Goal: Task Accomplishment & Management: Manage account settings

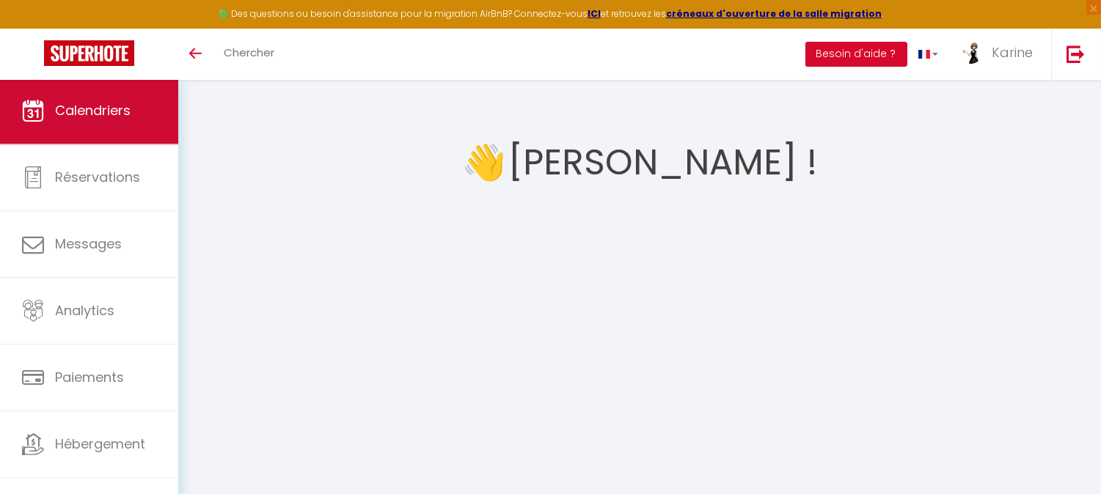
click at [69, 101] on span "Calendriers" at bounding box center [93, 110] width 76 height 18
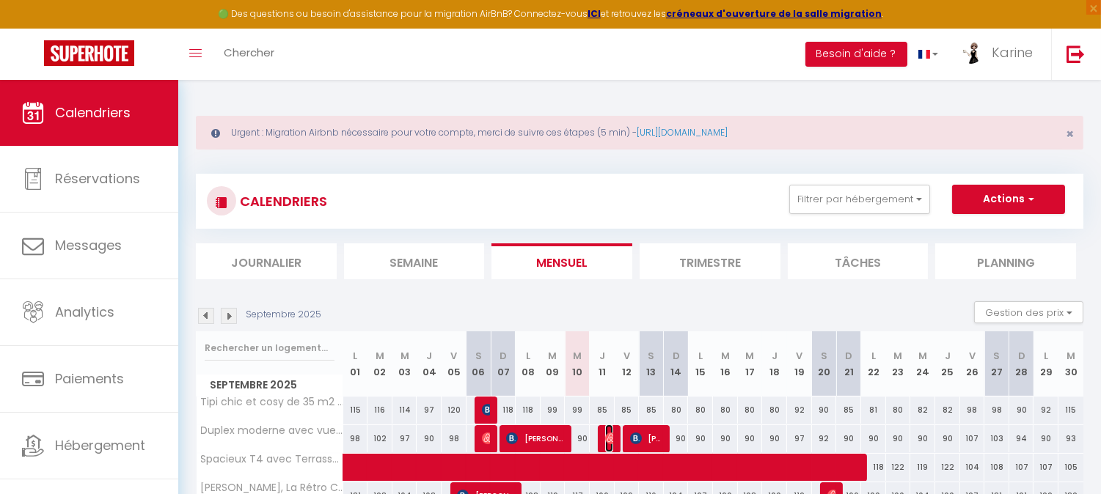
click at [612, 433] on img at bounding box center [611, 439] width 12 height 12
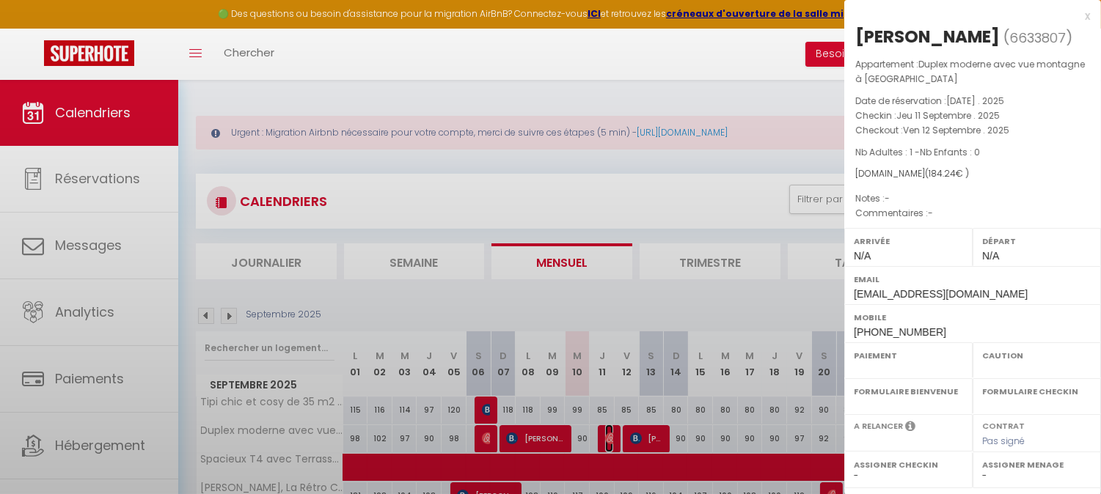
select select "OK"
select select "0"
select select "1"
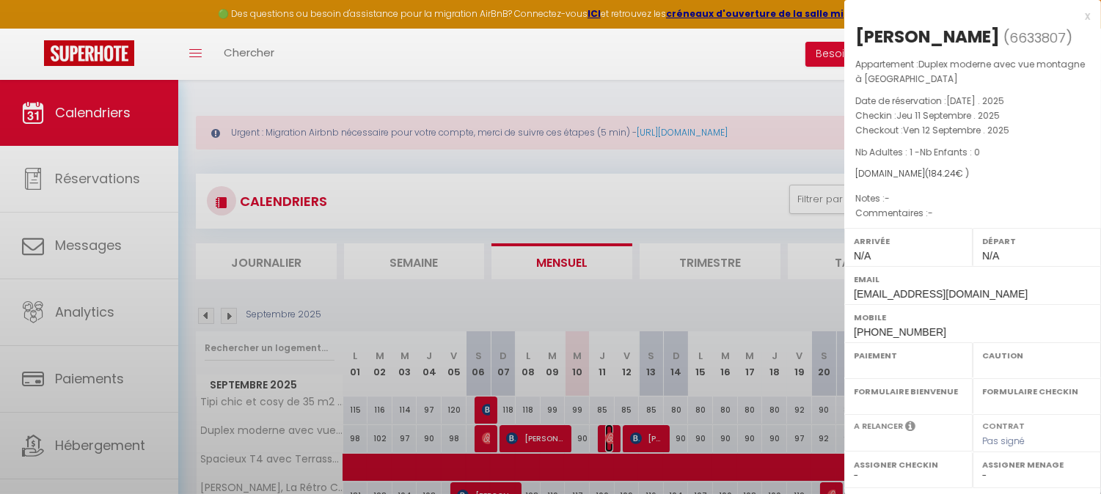
select select
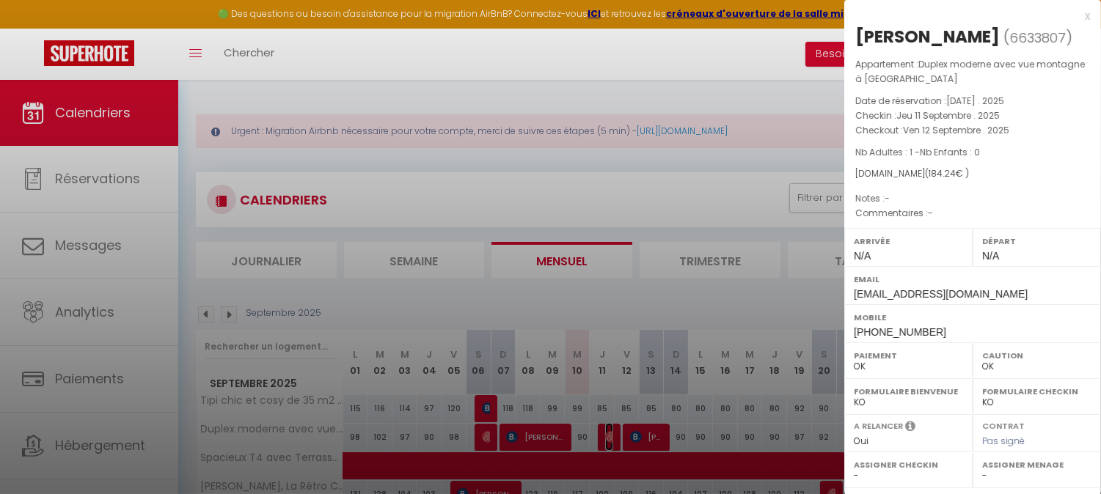
scroll to position [2, 0]
click at [612, 431] on div at bounding box center [550, 247] width 1101 height 494
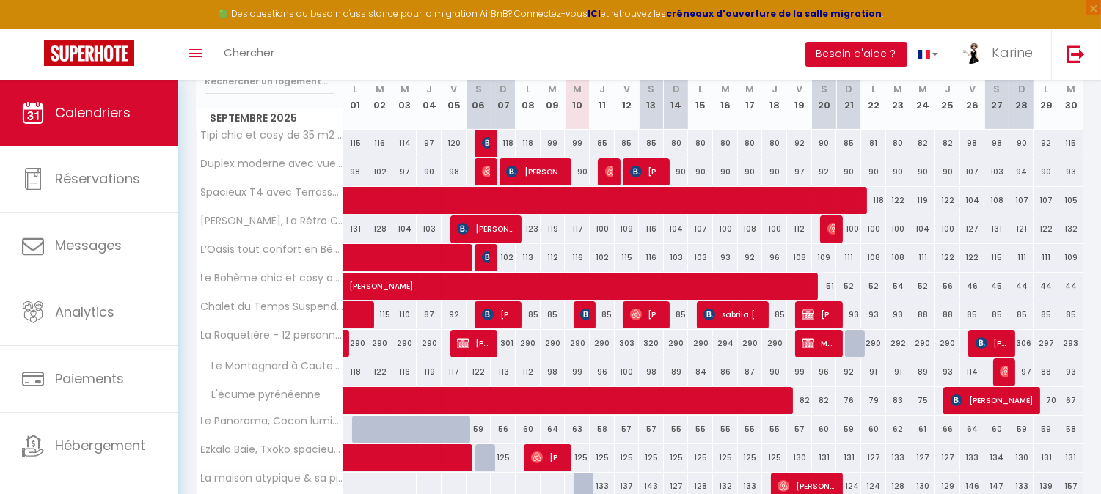
scroll to position [264, 0]
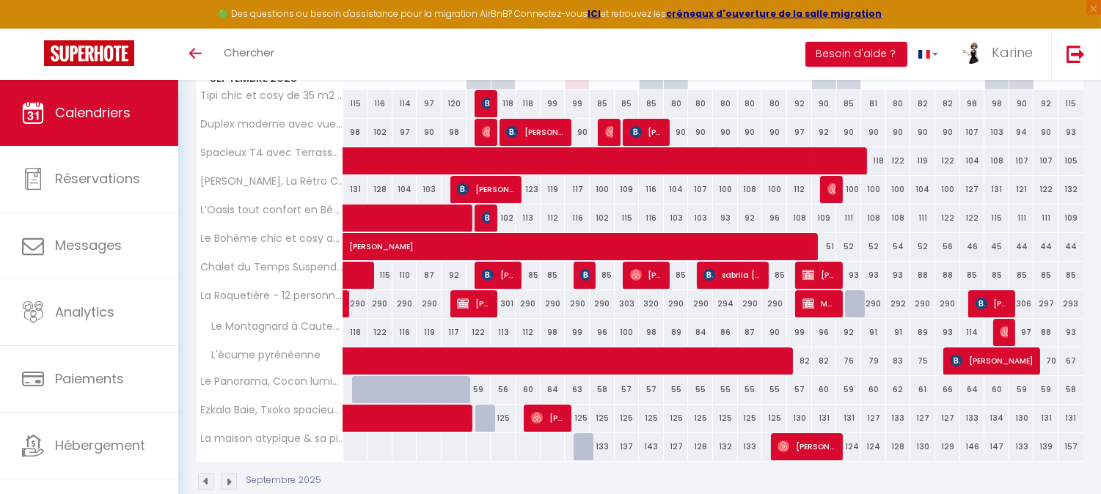
scroll to position [243, 0]
